Goal: Task Accomplishment & Management: Use online tool/utility

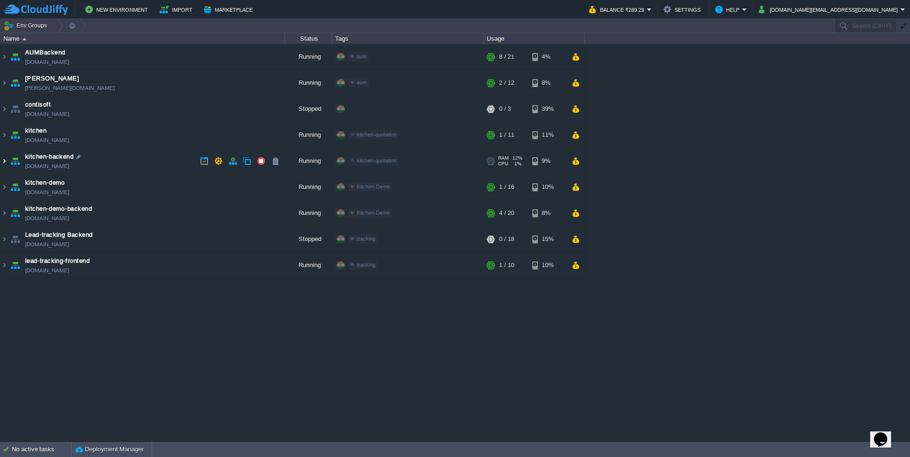
click at [1, 157] on img at bounding box center [4, 161] width 8 height 26
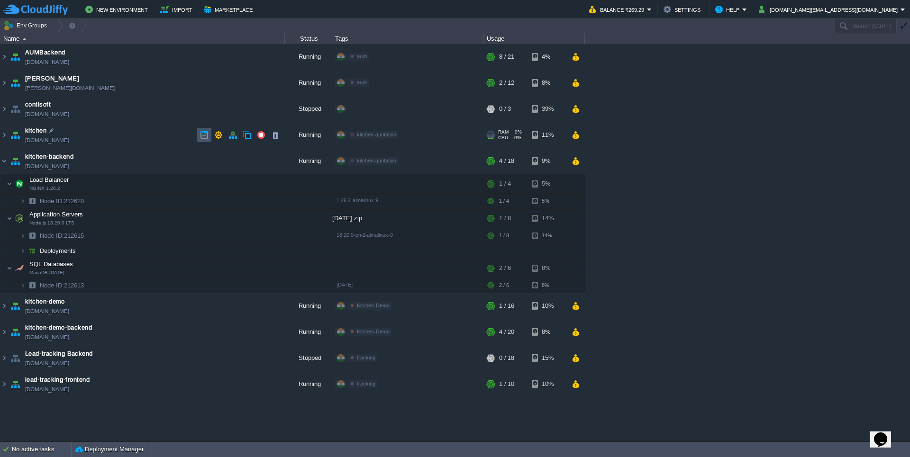
click at [201, 135] on button "button" at bounding box center [204, 135] width 9 height 9
click at [238, 219] on button "button" at bounding box center [242, 218] width 9 height 9
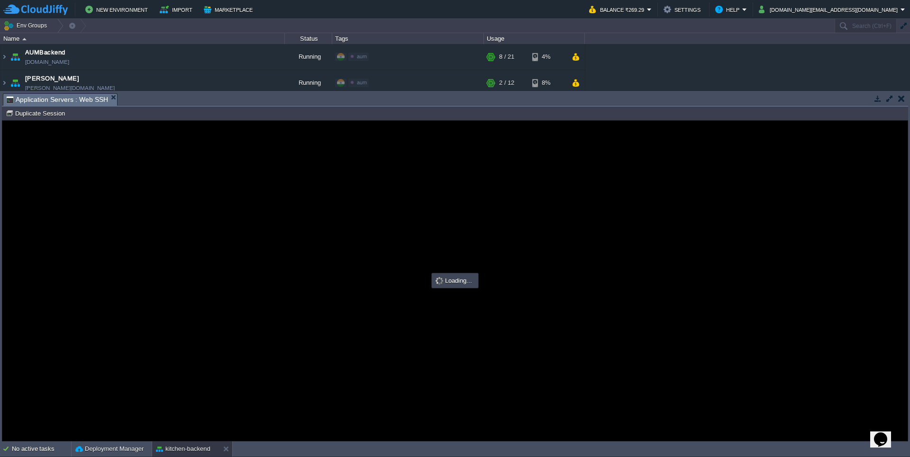
type input "#000000"
click at [347, 240] on div at bounding box center [454, 281] width 905 height 320
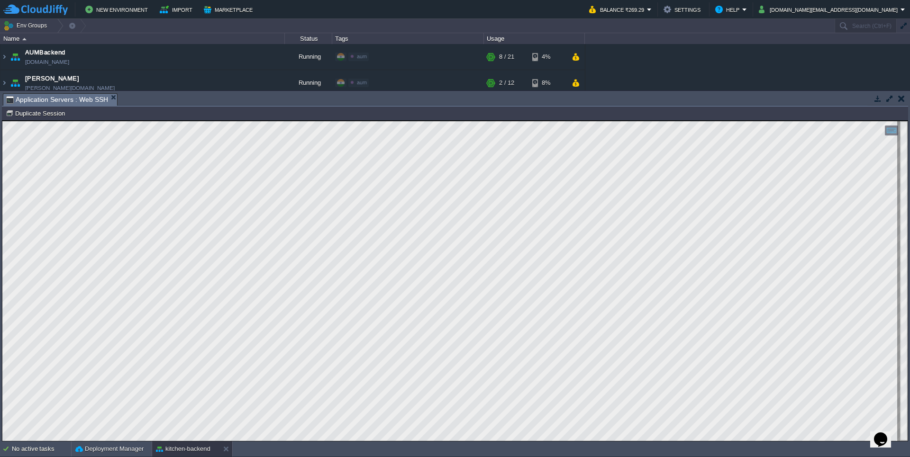
click at [876, 102] on button "button" at bounding box center [878, 98] width 9 height 9
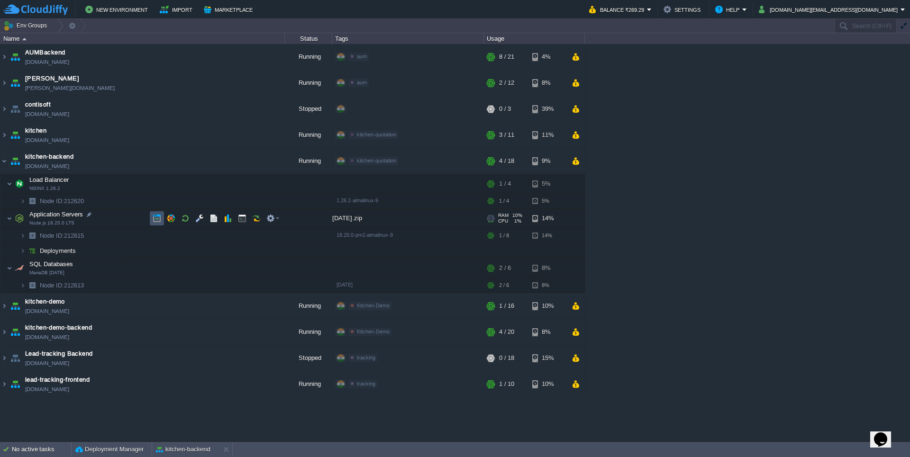
click at [154, 221] on button "button" at bounding box center [157, 218] width 9 height 9
click at [181, 270] on button "button" at bounding box center [185, 268] width 9 height 9
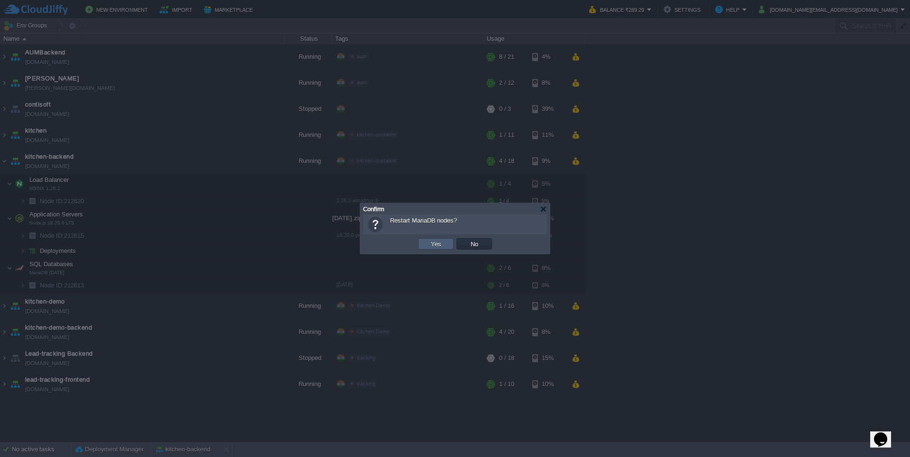
click at [431, 239] on td "Yes" at bounding box center [436, 243] width 36 height 11
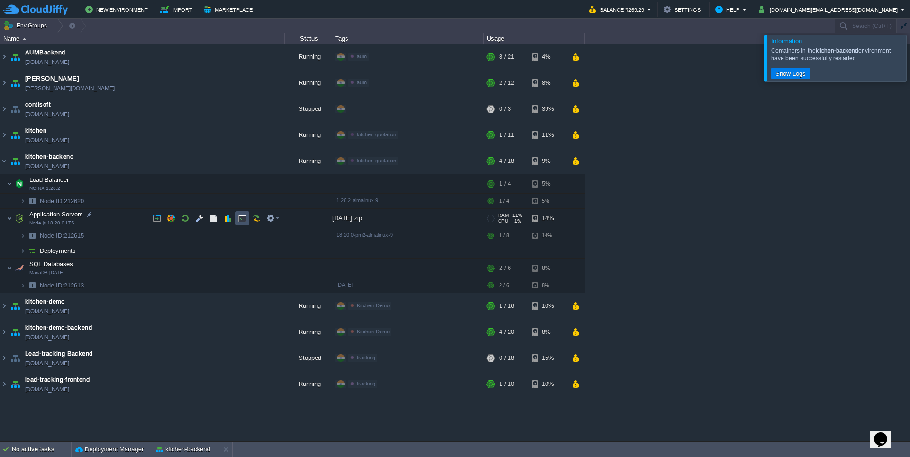
click at [244, 219] on button "button" at bounding box center [242, 218] width 9 height 9
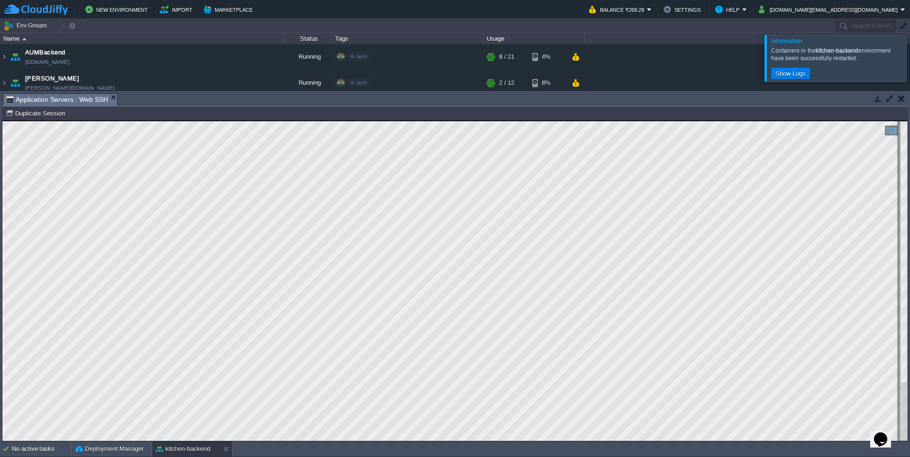
click at [910, 61] on div at bounding box center [922, 58] width 0 height 46
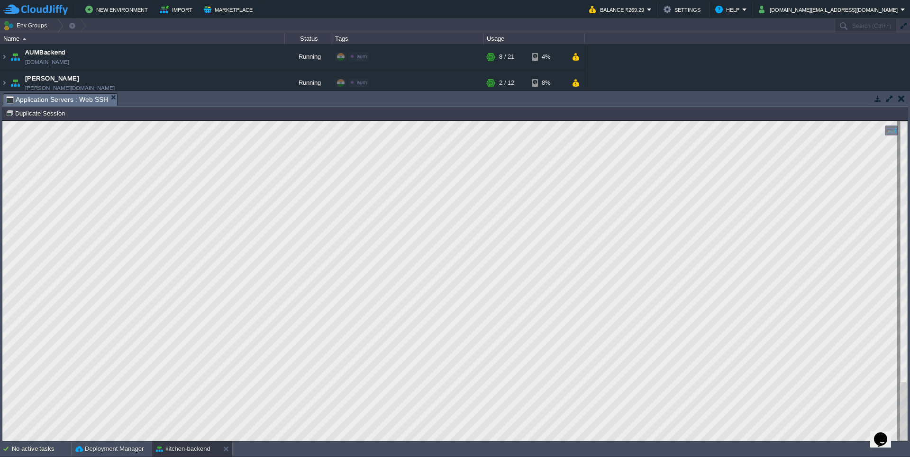
click at [879, 100] on button "button" at bounding box center [878, 98] width 9 height 9
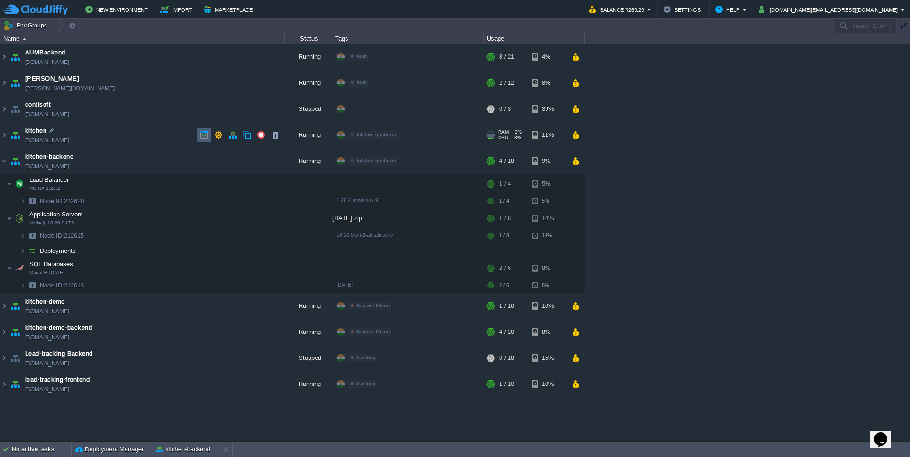
click at [205, 134] on button "button" at bounding box center [204, 135] width 9 height 9
